Goal: Task Accomplishment & Management: Manage account settings

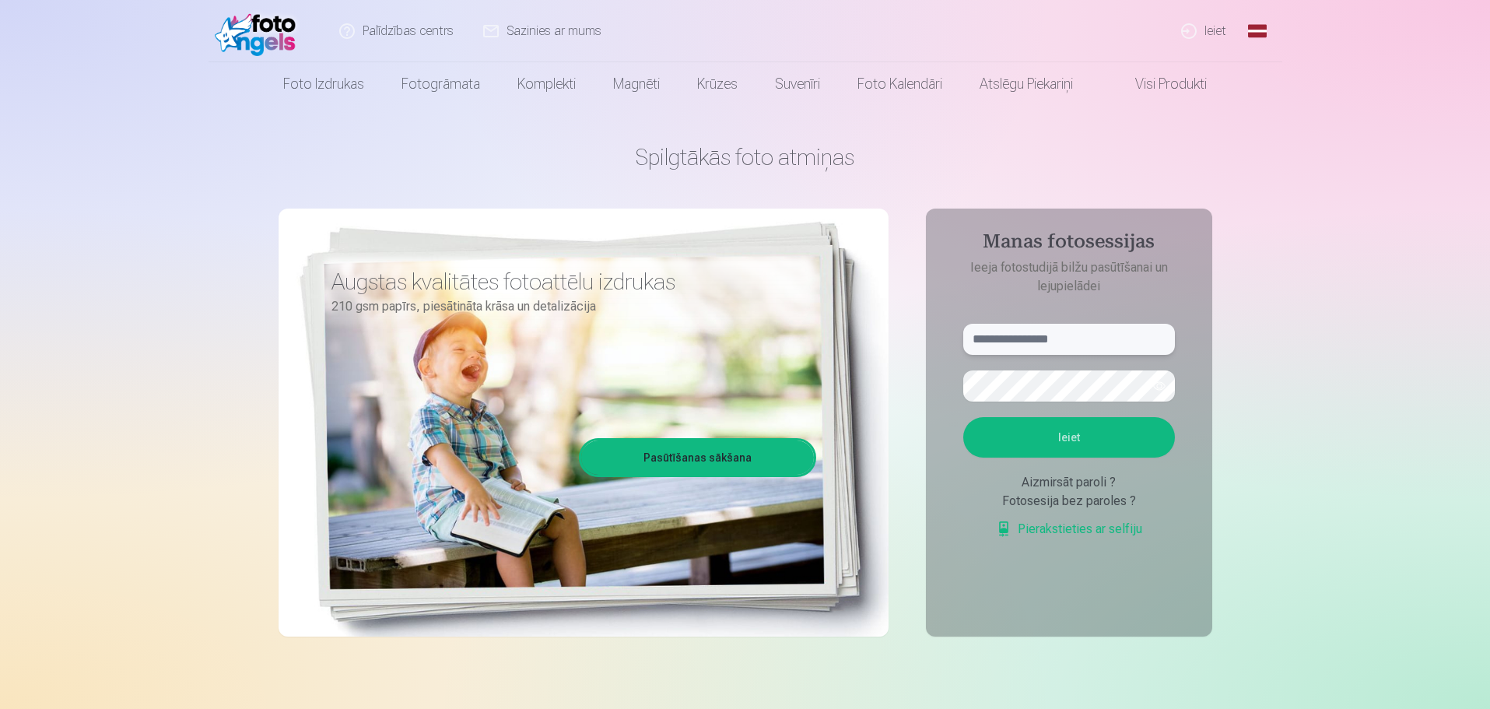
click at [1072, 339] on input "text" at bounding box center [1069, 339] width 212 height 31
type input "**********"
click at [1012, 428] on button "Ieiet" at bounding box center [1069, 437] width 212 height 40
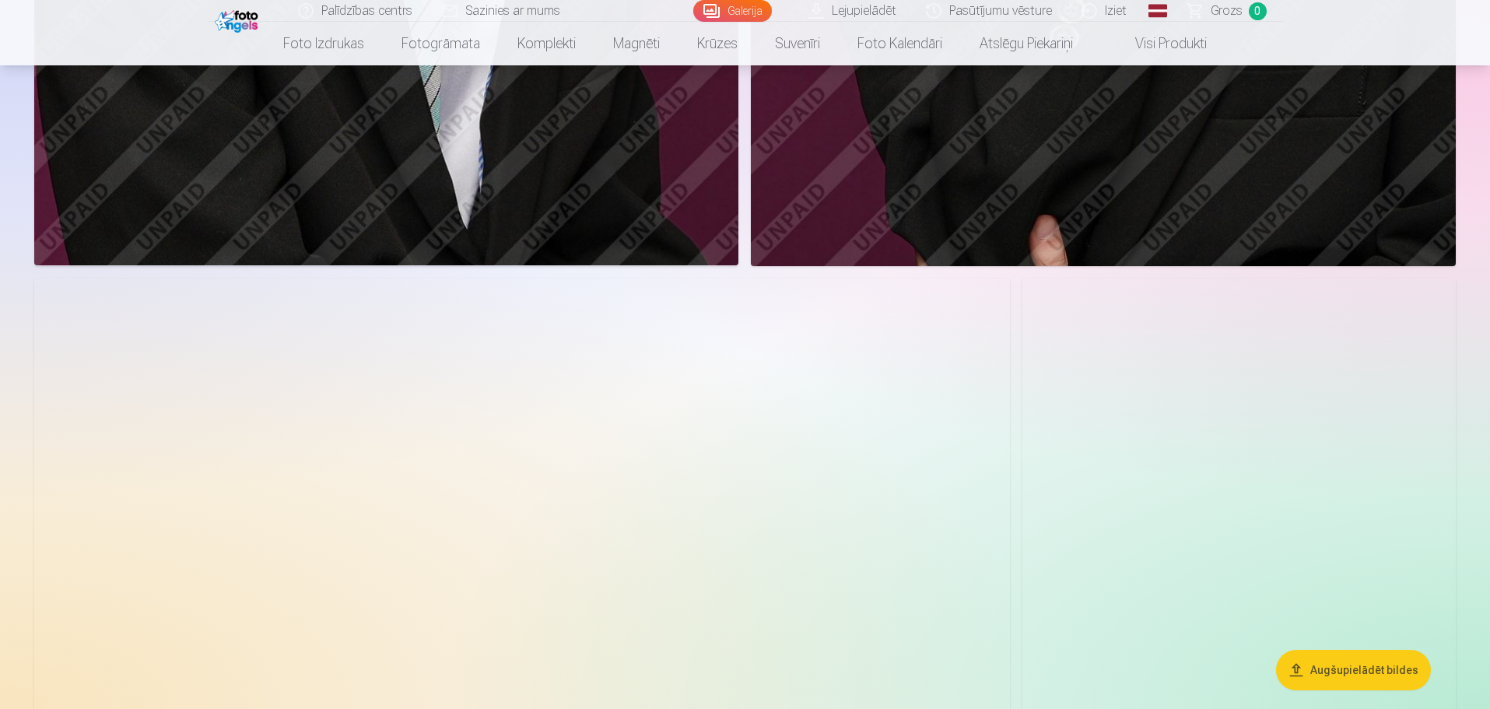
scroll to position [6303, 0]
